Goal: Check status: Check status

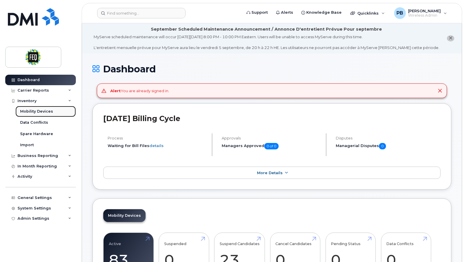
click at [38, 111] on div "Mobility Devices" at bounding box center [36, 111] width 33 height 5
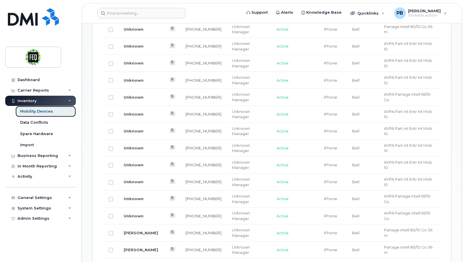
scroll to position [525, 0]
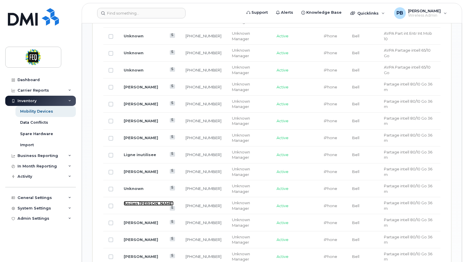
click at [152, 201] on link "Ancien [PERSON_NAME]" at bounding box center [149, 203] width 50 height 5
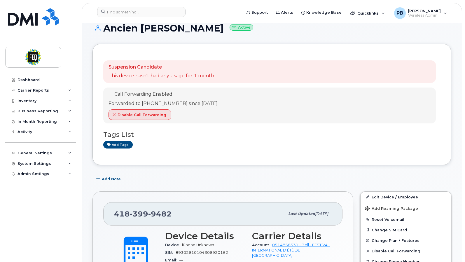
scroll to position [29, 0]
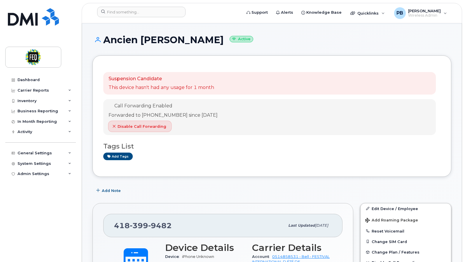
click at [139, 128] on span "Disable Call Forwarding" at bounding box center [141, 127] width 49 height 6
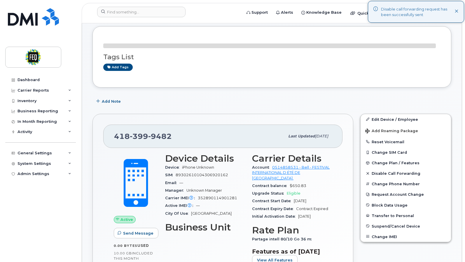
scroll to position [0, 0]
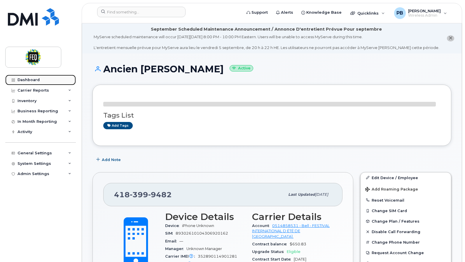
click at [30, 81] on div "Dashboard" at bounding box center [28, 80] width 22 height 5
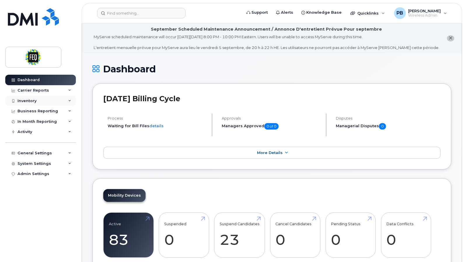
click at [70, 99] on icon at bounding box center [69, 100] width 3 height 3
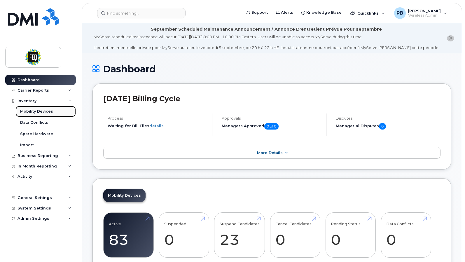
click at [35, 111] on div "Mobility Devices" at bounding box center [36, 111] width 33 height 5
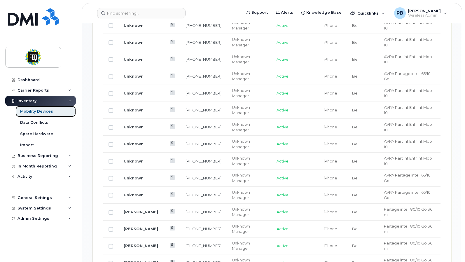
scroll to position [452, 0]
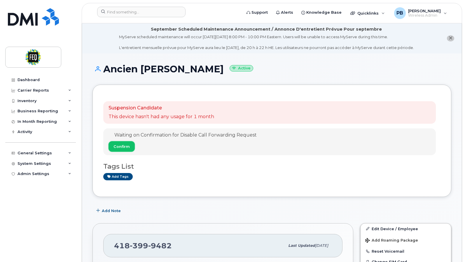
click at [116, 150] on button "Confirm" at bounding box center [121, 146] width 26 height 10
